Goal: Participate in discussion

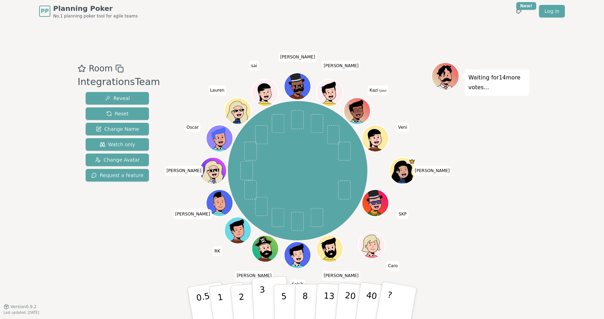
click at [262, 290] on p "3" at bounding box center [263, 303] width 8 height 38
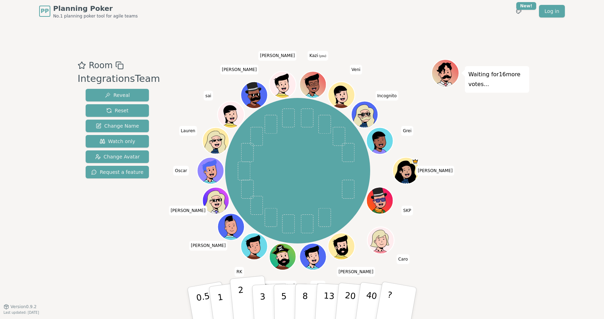
click at [239, 294] on p "2" at bounding box center [242, 304] width 9 height 38
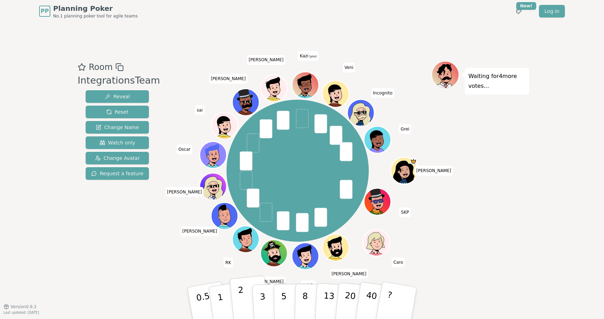
click at [240, 296] on p "2" at bounding box center [242, 304] width 9 height 38
